Goal: Task Accomplishment & Management: Manage account settings

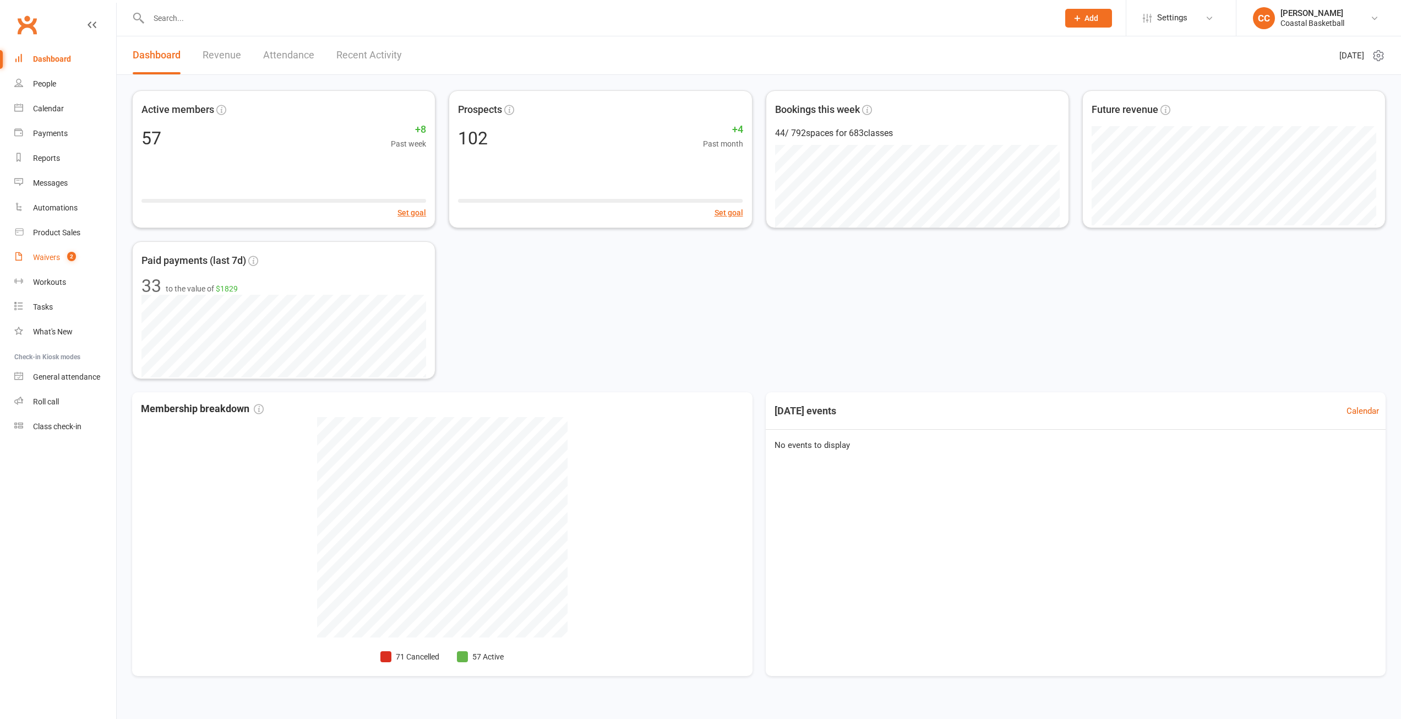
click at [46, 255] on div "Waivers" at bounding box center [46, 257] width 27 height 9
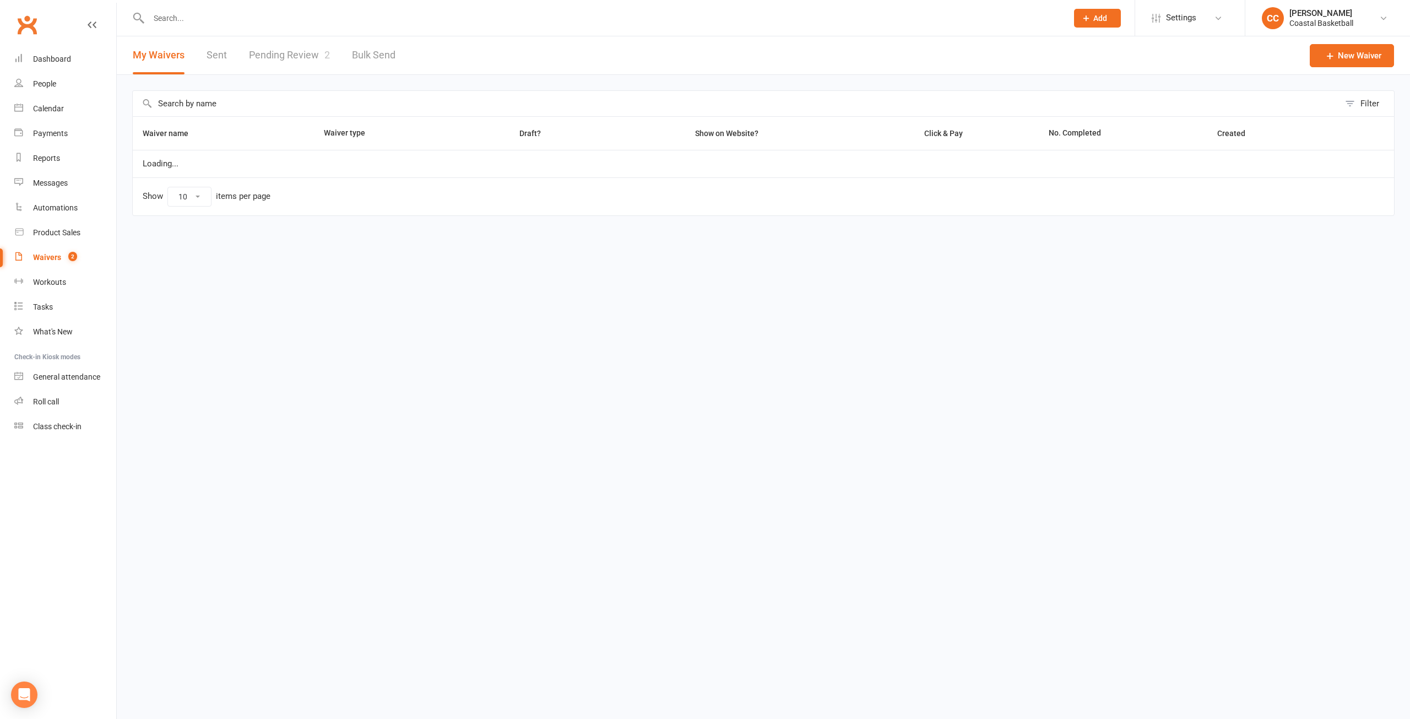
click at [303, 47] on link "Pending Review 2" at bounding box center [289, 55] width 81 height 38
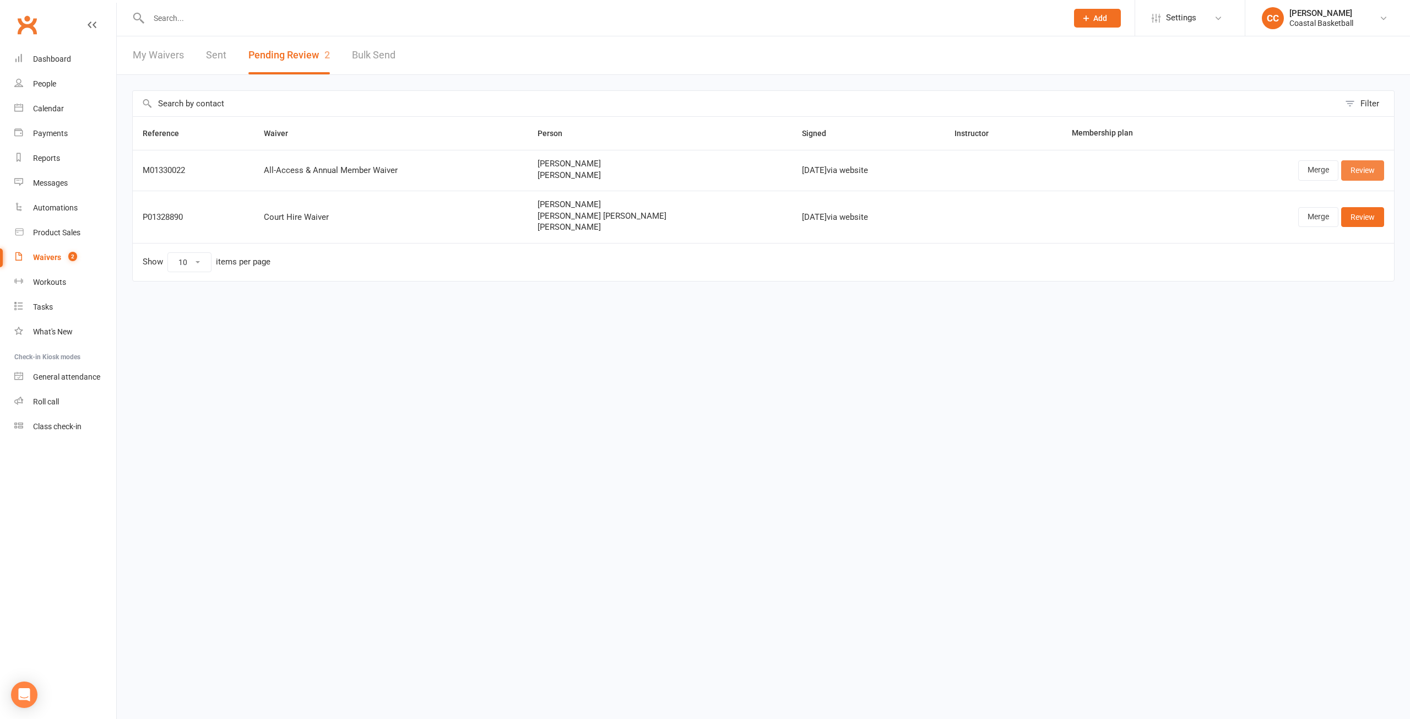
click at [1361, 168] on link "Review" at bounding box center [1362, 170] width 43 height 20
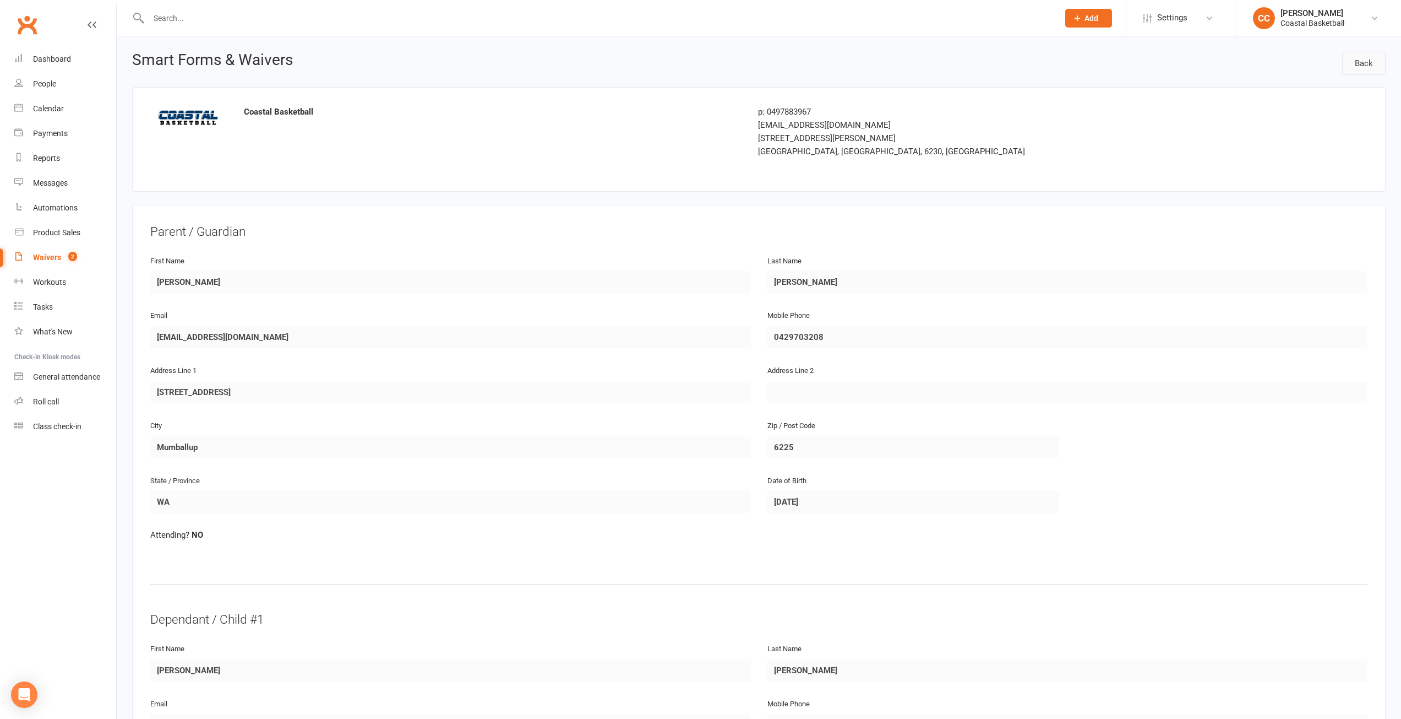
click at [1360, 68] on link "Back" at bounding box center [1364, 63] width 44 height 23
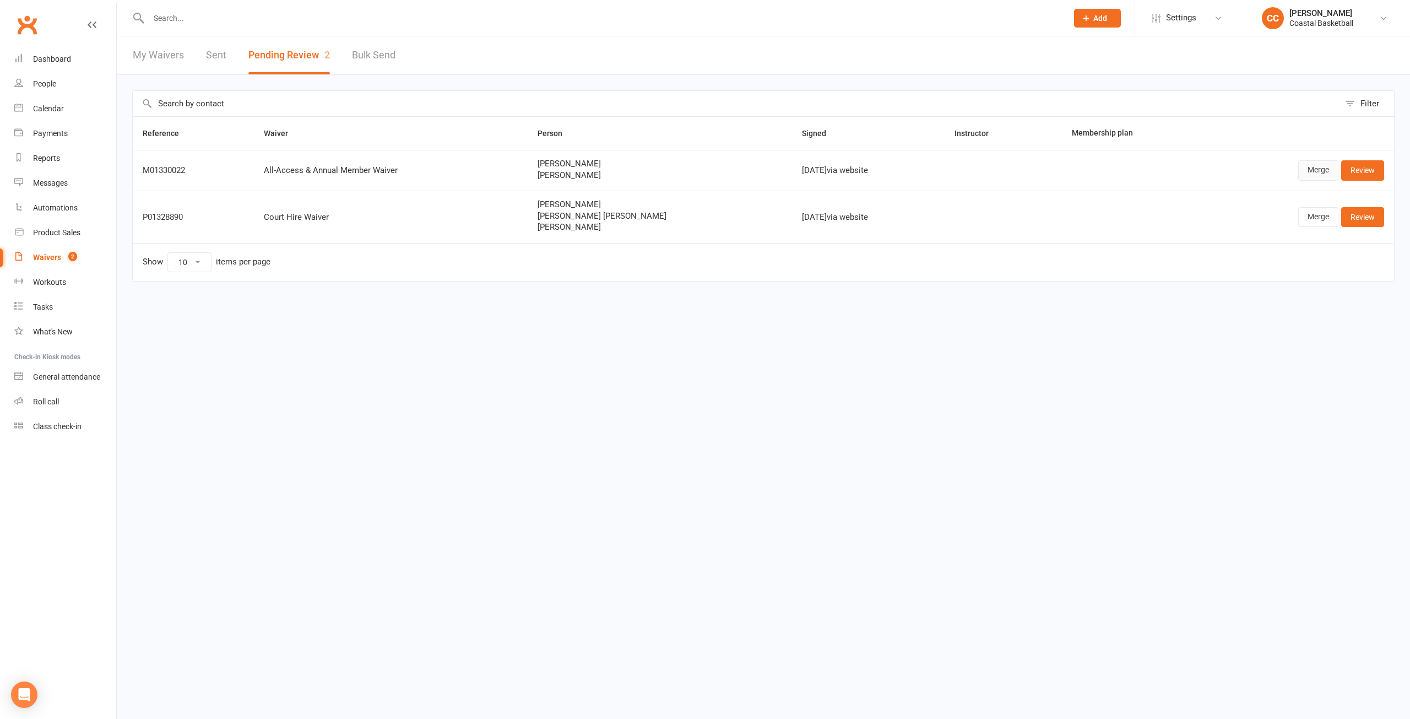
click at [1325, 168] on link "Merge" at bounding box center [1318, 170] width 40 height 20
click at [1366, 170] on link "Review" at bounding box center [1362, 170] width 43 height 20
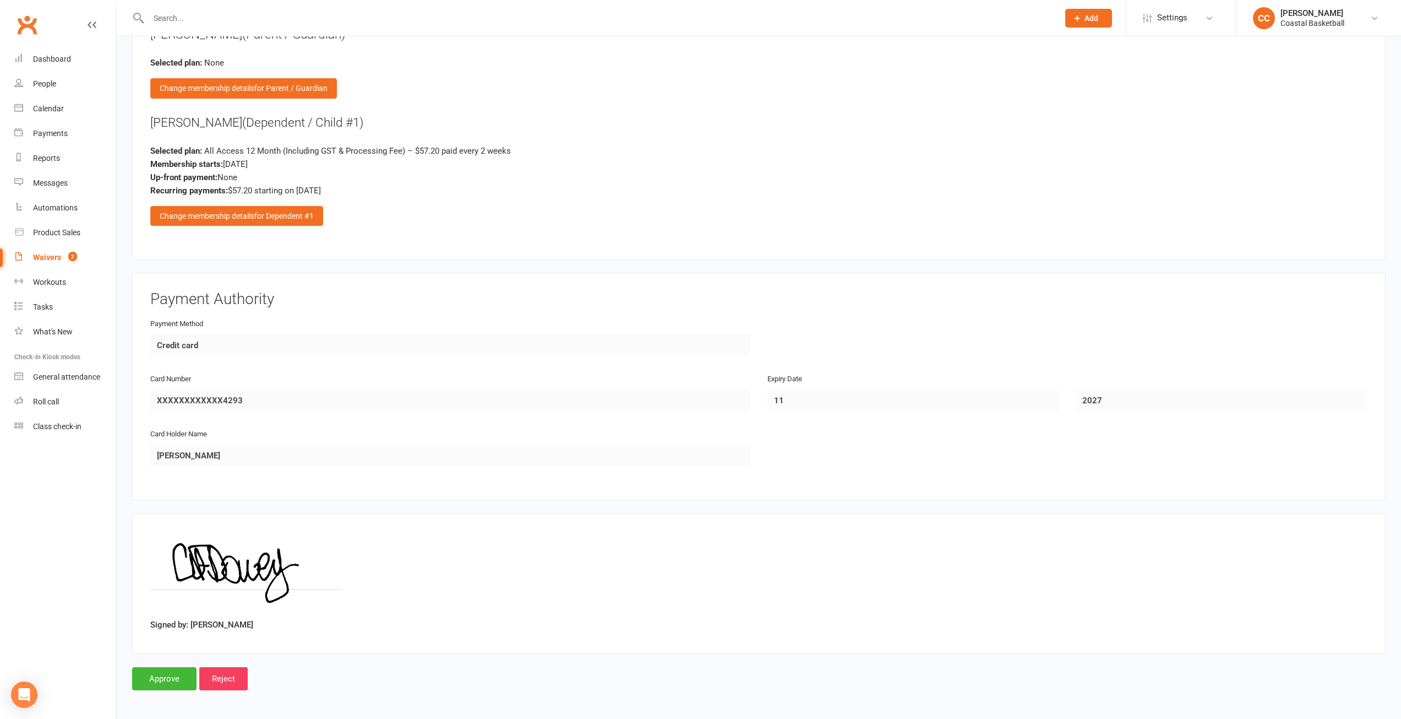
scroll to position [1211, 0]
click at [172, 670] on input "Approve" at bounding box center [164, 677] width 64 height 23
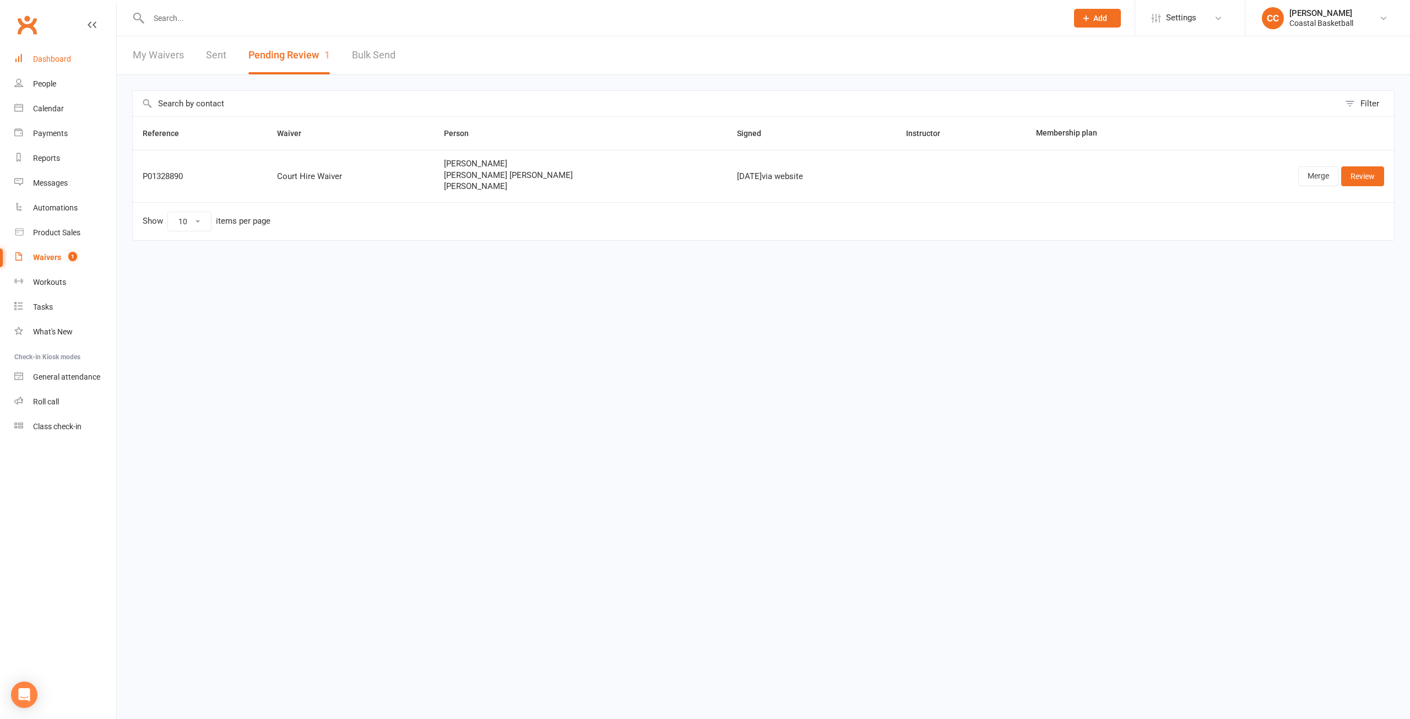
click at [64, 57] on div "Dashboard" at bounding box center [52, 59] width 38 height 9
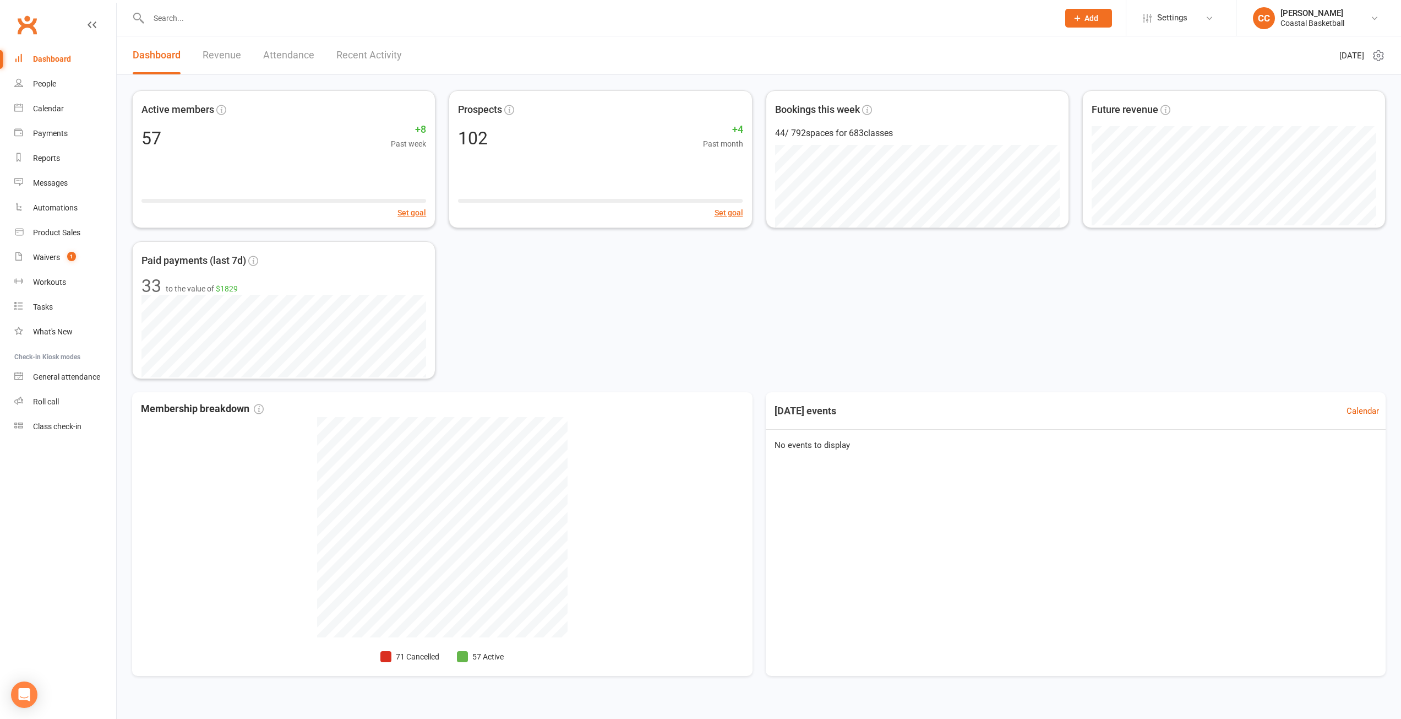
click at [227, 55] on link "Revenue" at bounding box center [222, 55] width 39 height 38
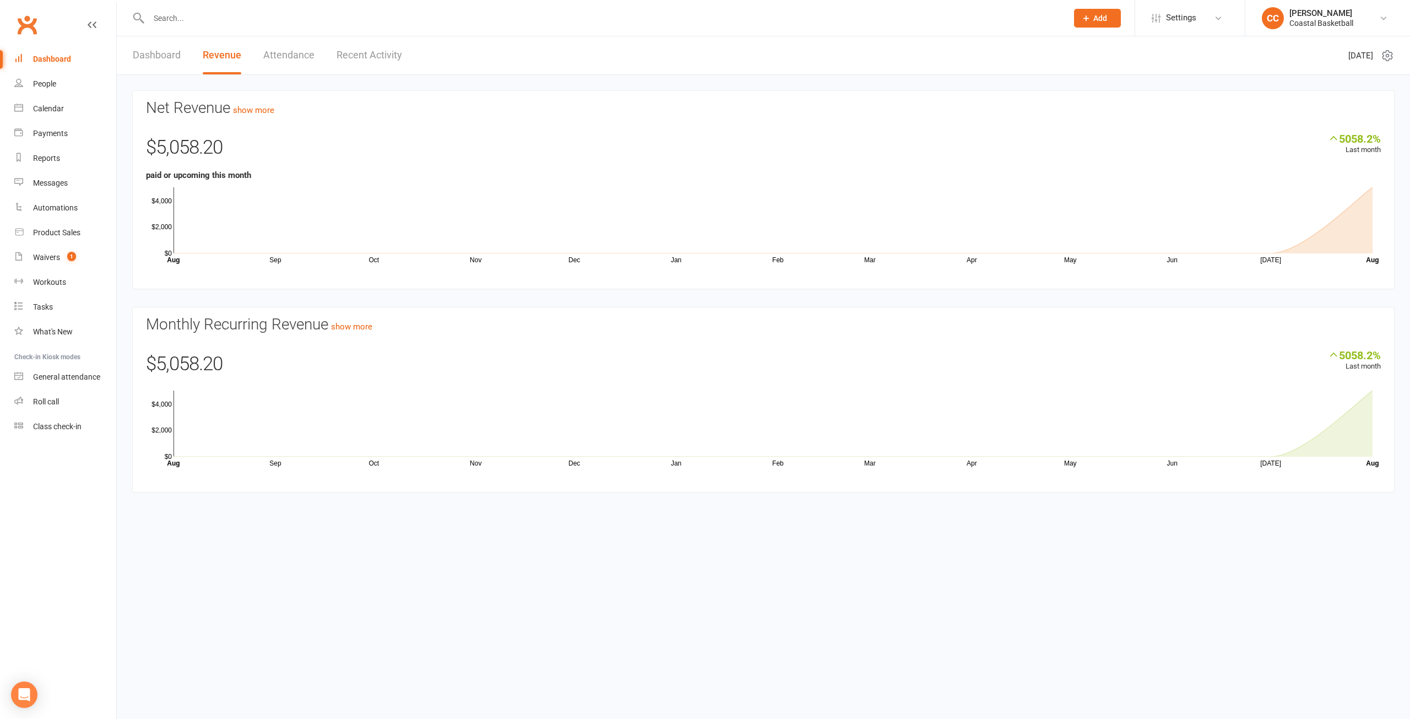
click at [173, 56] on link "Dashboard" at bounding box center [157, 55] width 48 height 38
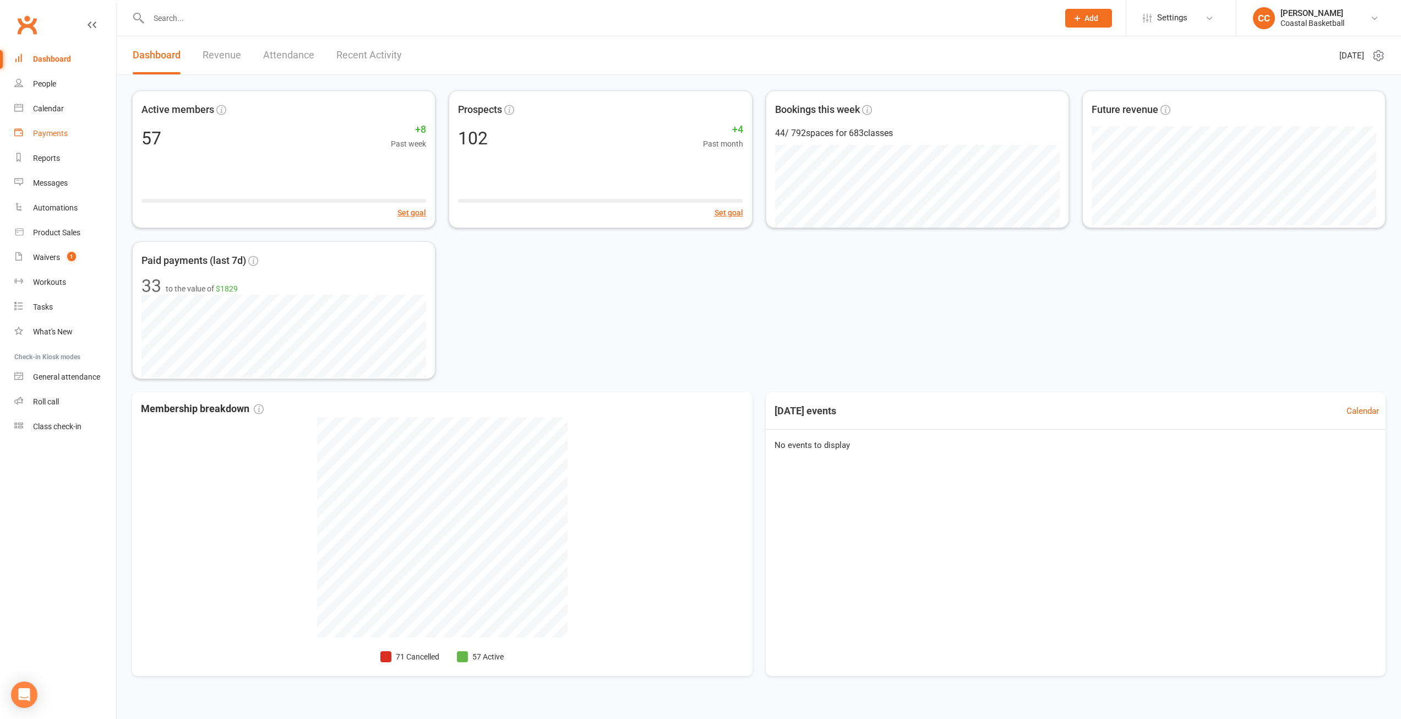
click at [56, 128] on link "Payments" at bounding box center [65, 133] width 102 height 25
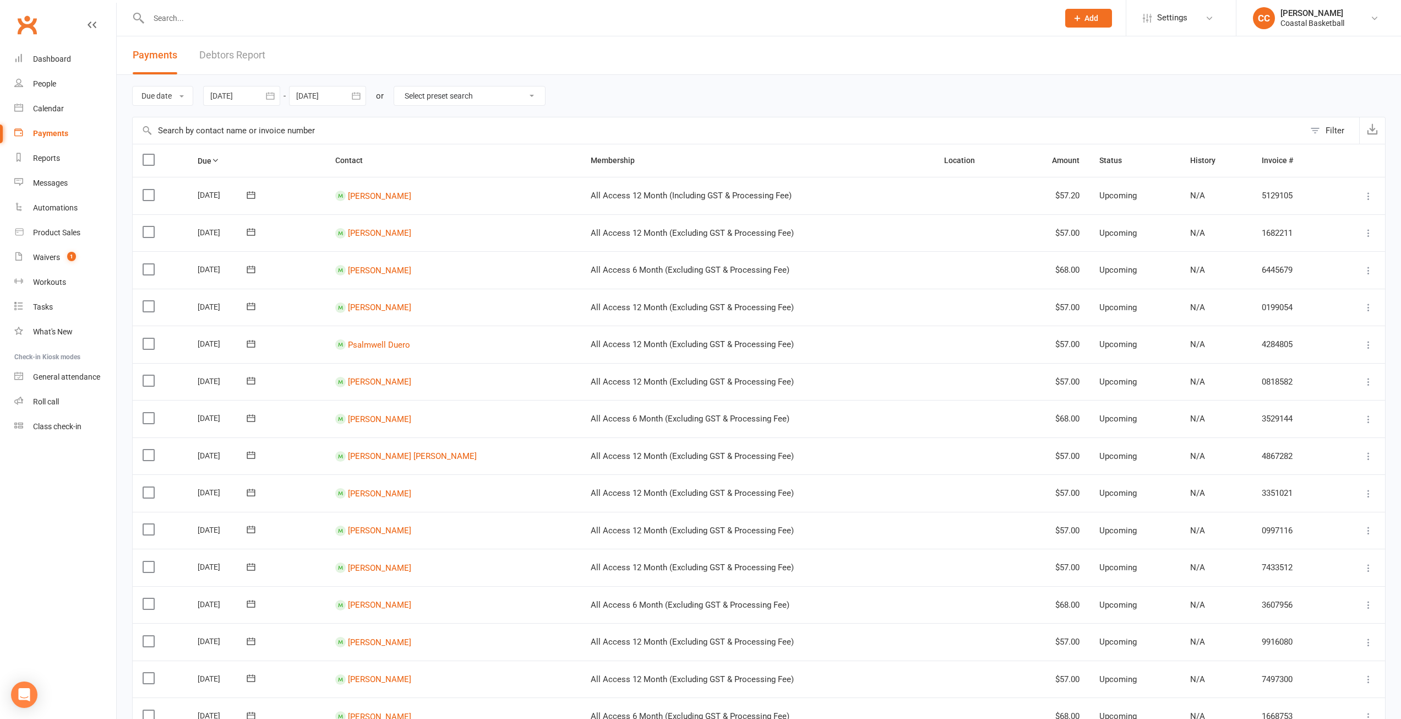
click at [268, 98] on icon "button" at bounding box center [270, 95] width 11 height 11
click at [343, 204] on span "17" at bounding box center [344, 206] width 9 height 9
type input "17 Jul 2025"
click at [356, 95] on icon "button" at bounding box center [356, 95] width 11 height 11
click at [272, 93] on icon "button" at bounding box center [270, 95] width 11 height 11
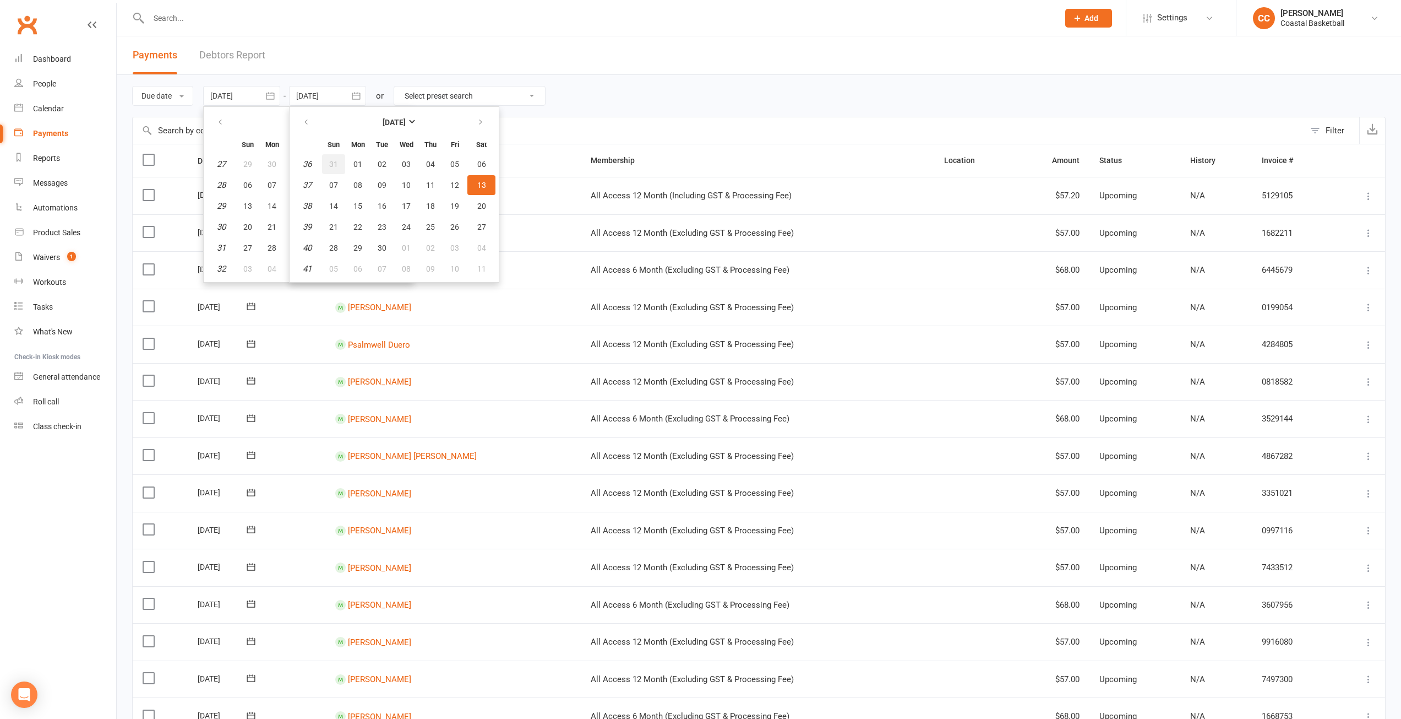
click at [335, 162] on span "31" at bounding box center [333, 164] width 9 height 9
type input "31 Aug 2025"
click at [349, 208] on span "17" at bounding box center [344, 206] width 9 height 9
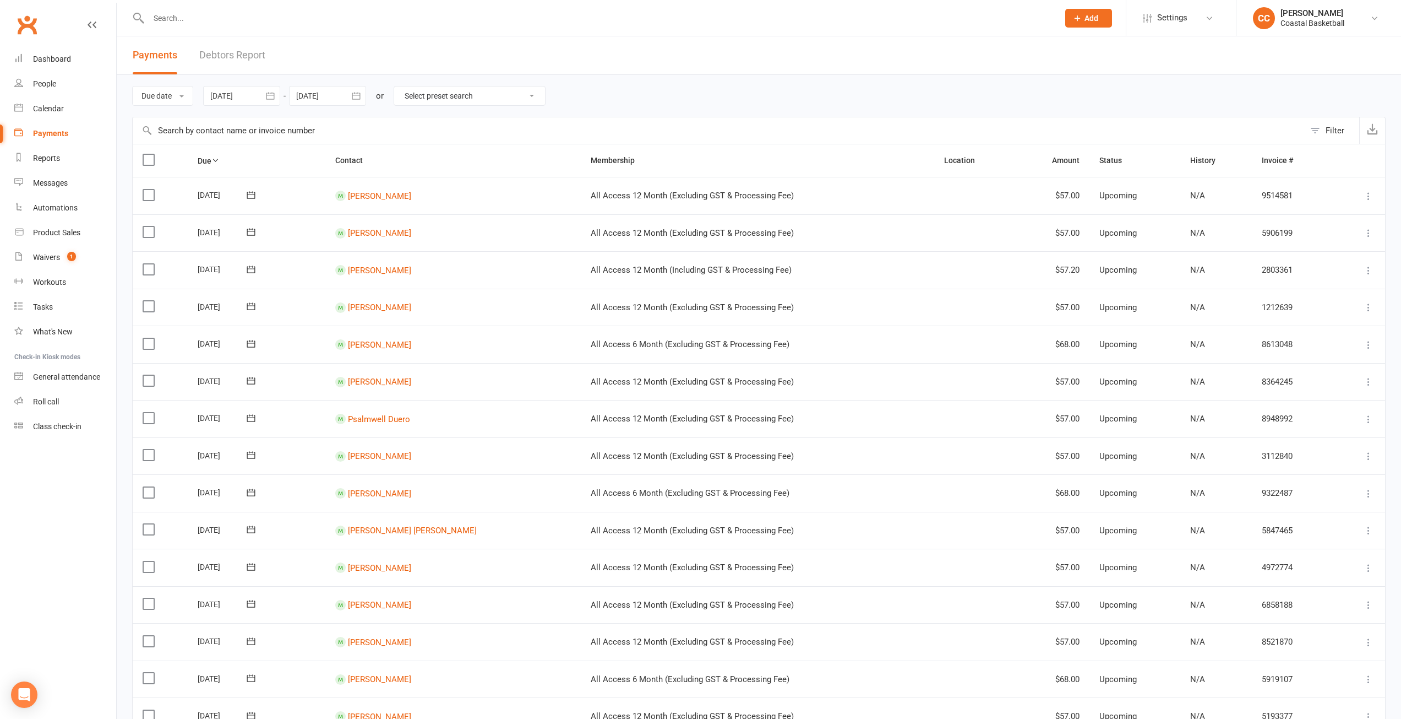
click at [668, 97] on div "Due date Due date Date paid Date failed 17 Jul 2025 July 2025 Sun Mon Tue Wed T…" at bounding box center [759, 96] width 1254 height 42
click at [274, 93] on icon "button" at bounding box center [270, 95] width 8 height 7
click at [395, 123] on icon "button" at bounding box center [395, 122] width 8 height 9
click at [249, 228] on span "17" at bounding box center [247, 226] width 9 height 9
type input "17 Aug 2025"
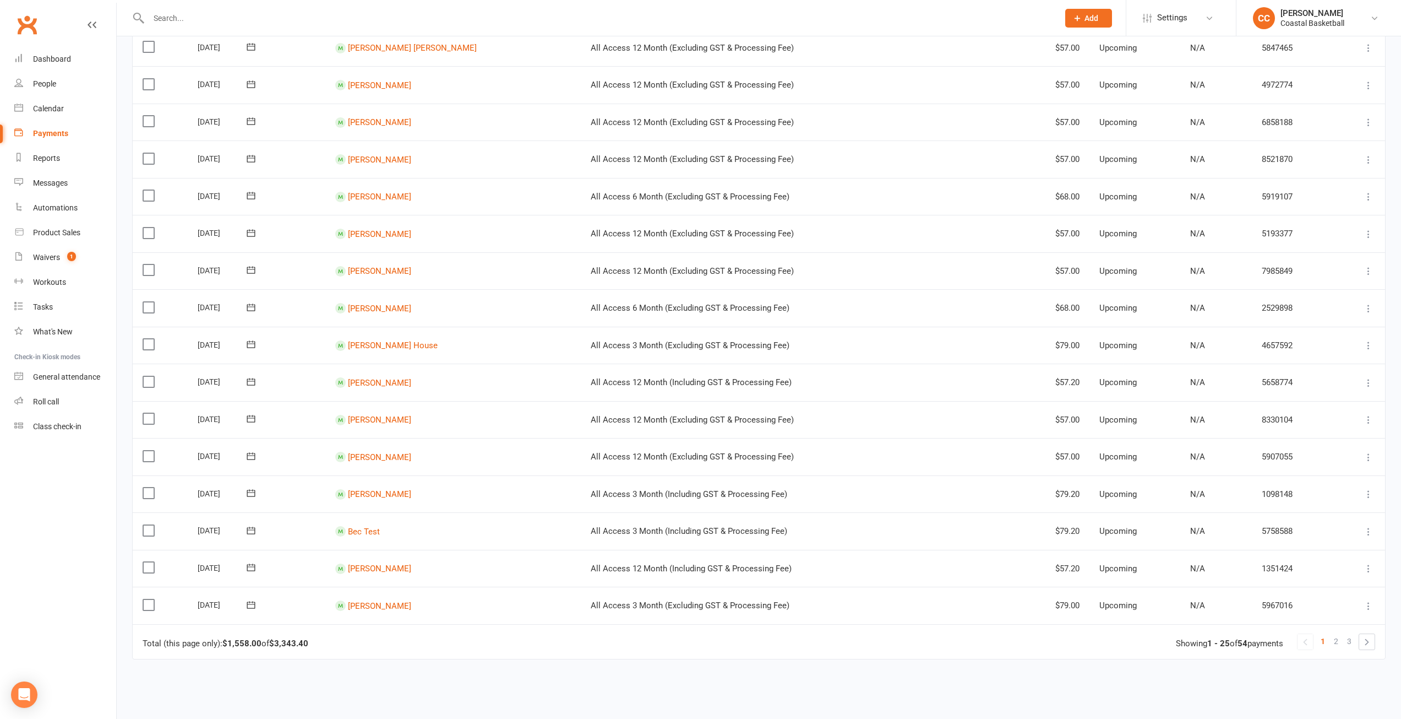
scroll to position [496, 0]
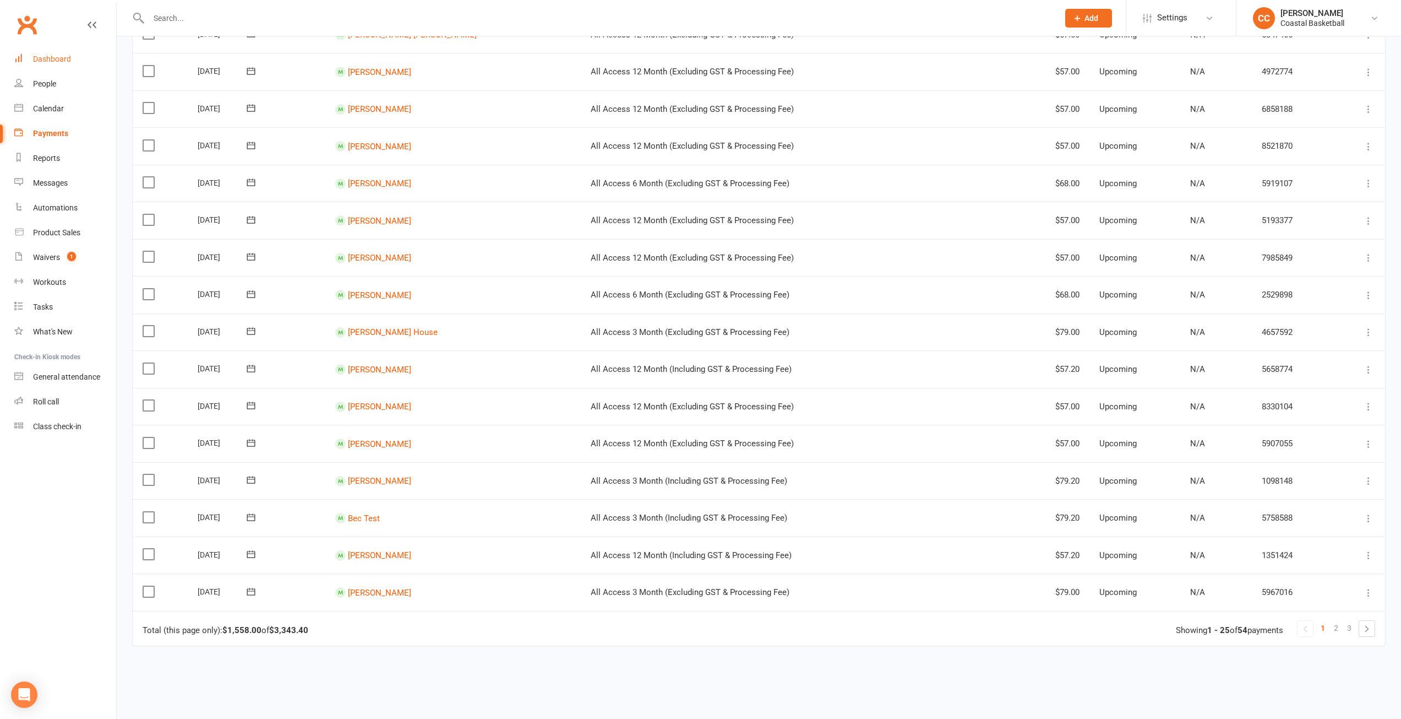
click at [69, 61] on div "Dashboard" at bounding box center [52, 59] width 38 height 9
